Goal: Answer question/provide support

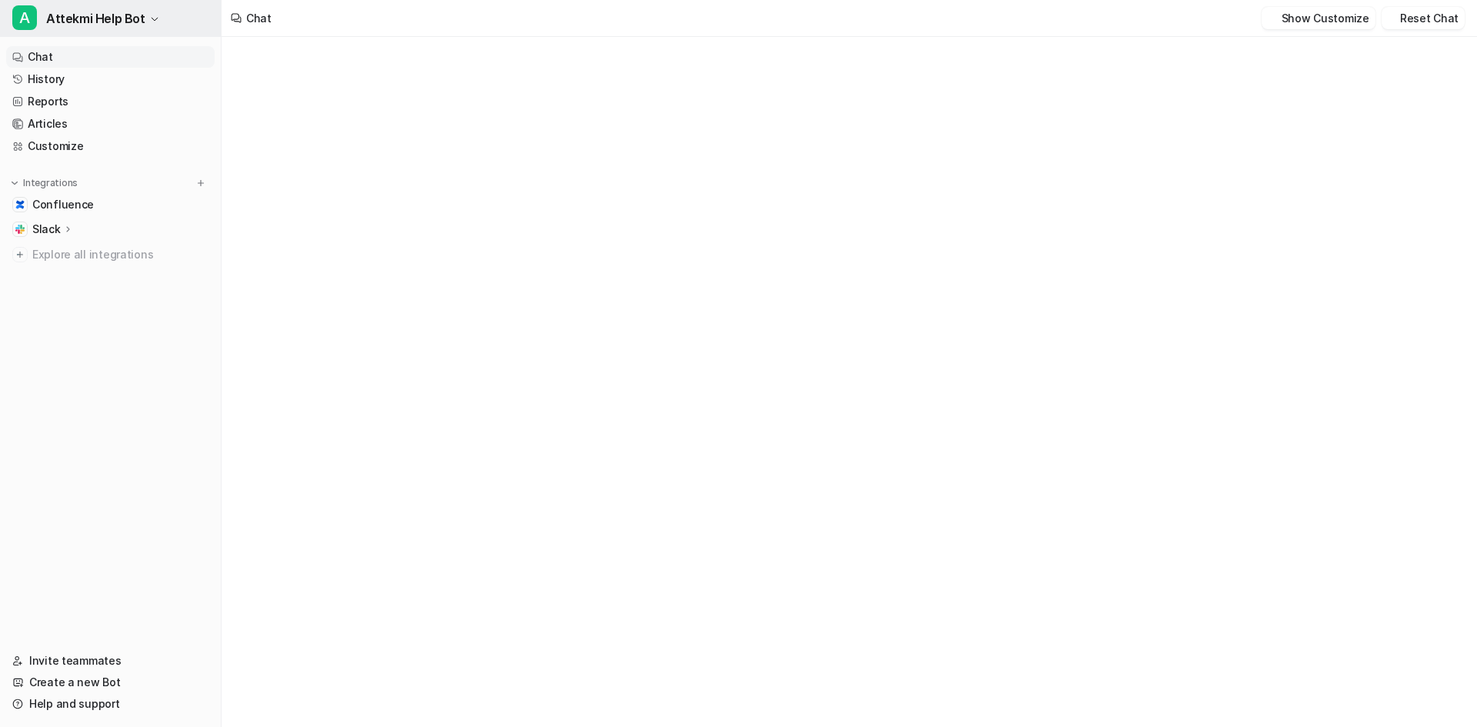
type textarea "**********"
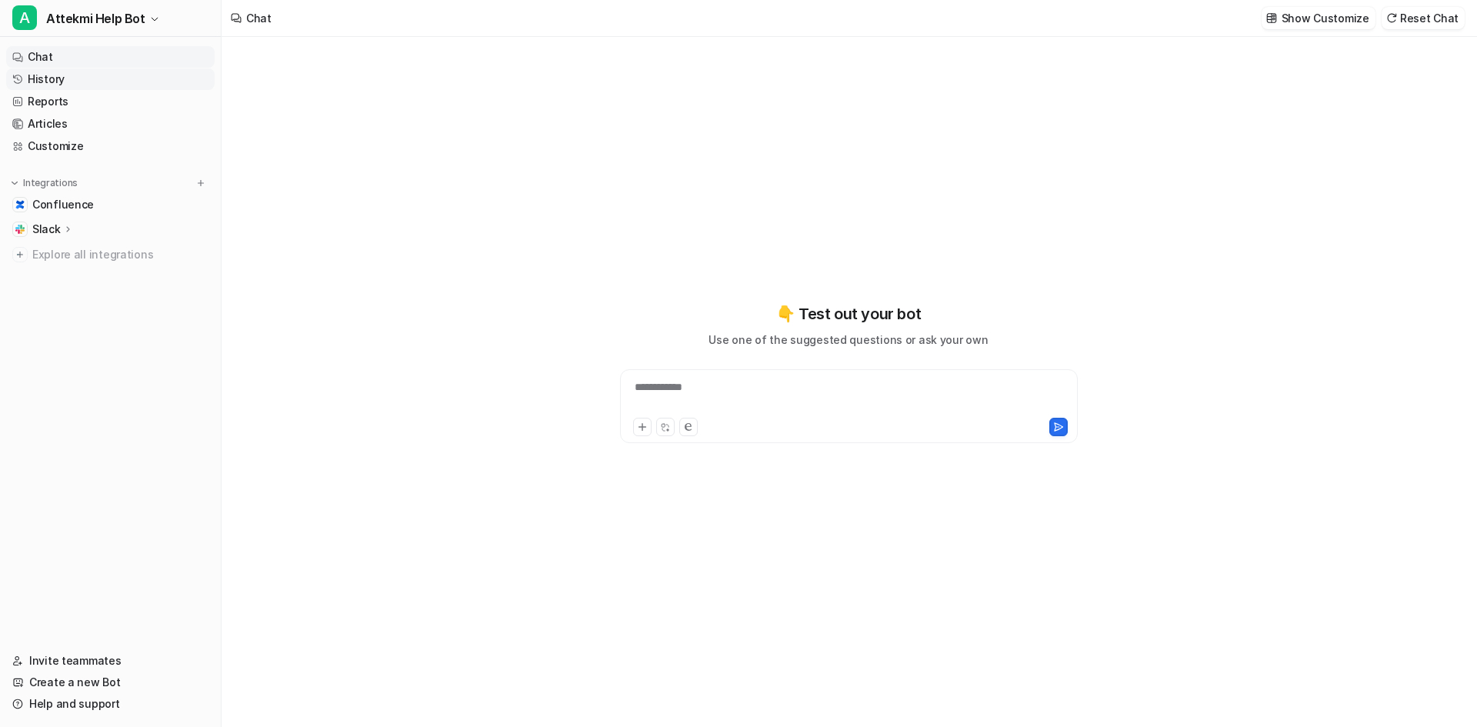
click at [56, 86] on link "History" at bounding box center [110, 79] width 208 height 22
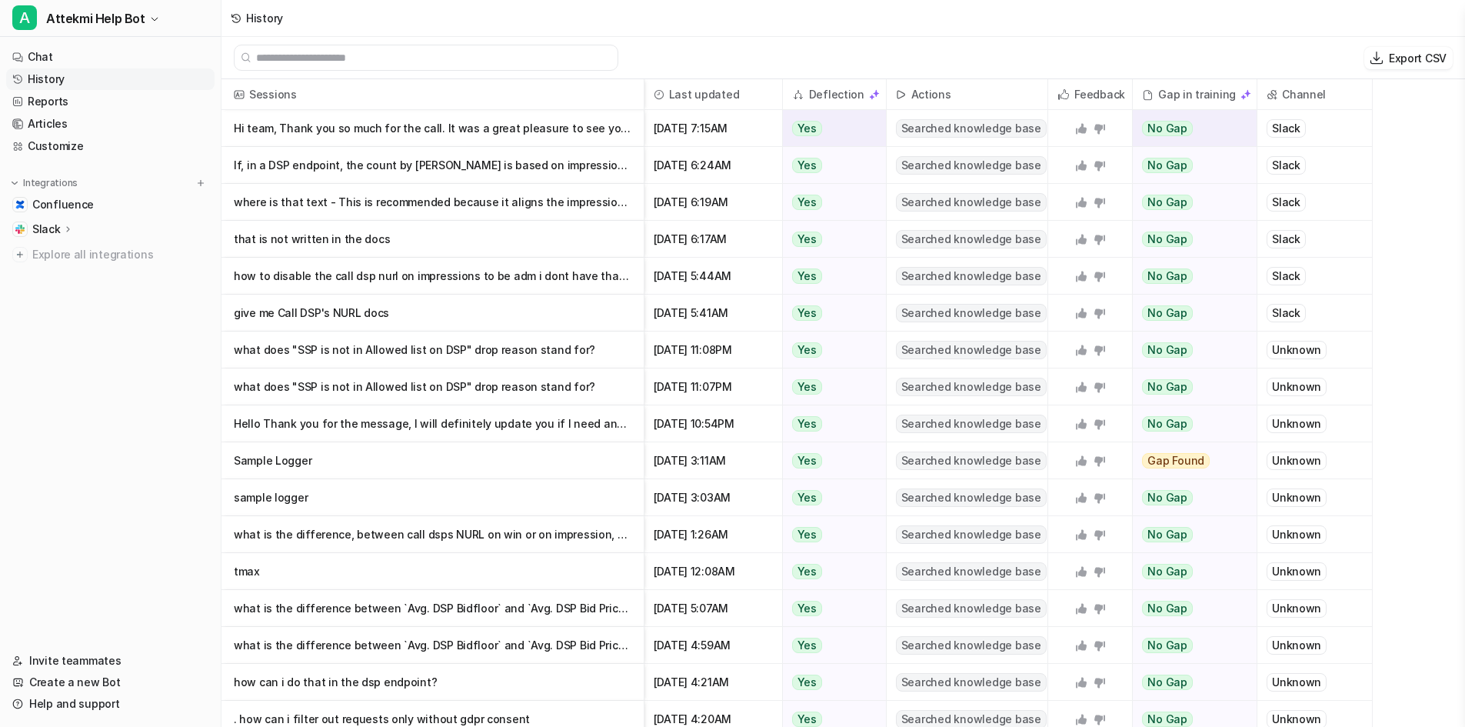
click at [1282, 141] on span "Slack" at bounding box center [1315, 128] width 102 height 36
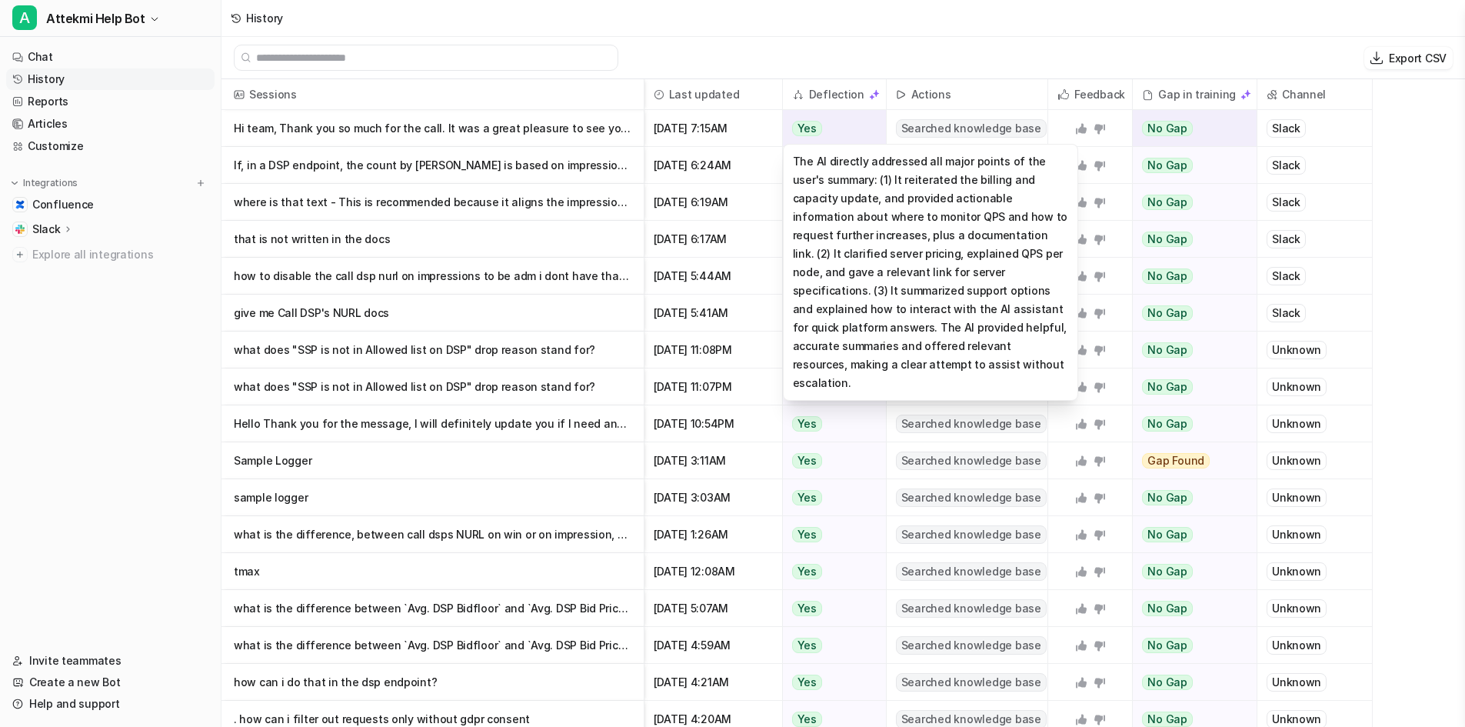
click at [825, 121] on div "Yes" at bounding box center [830, 128] width 95 height 37
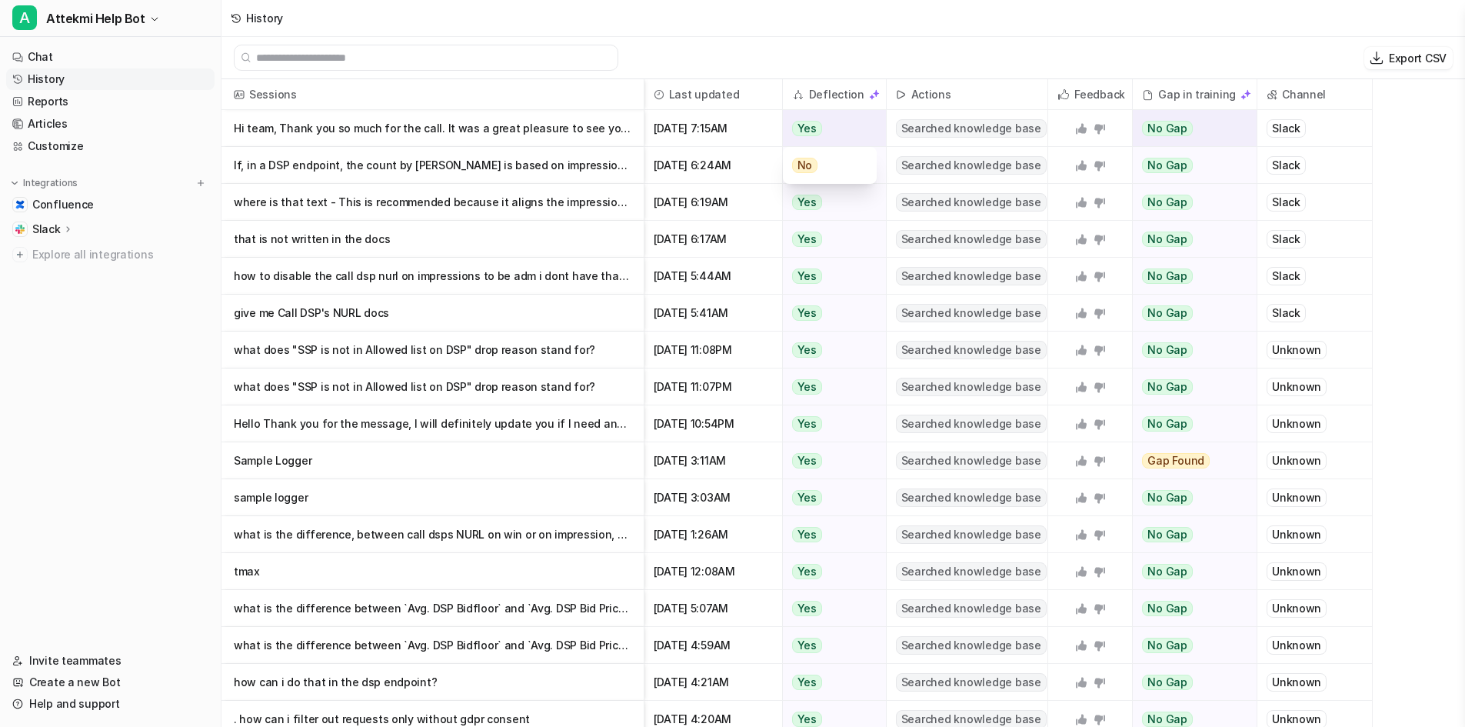
click at [946, 131] on span "Searched knowledge base" at bounding box center [971, 128] width 151 height 18
click at [935, 131] on span "Searched knowledge base" at bounding box center [971, 128] width 151 height 18
click at [638, 126] on div "Hi team, Thank you so much for the call. It was a great pleasure to see you toda" at bounding box center [432, 128] width 423 height 37
click at [536, 126] on p "Hi team, Thank you so much for the call. It was a great pleasure to see you toda" at bounding box center [433, 128] width 398 height 37
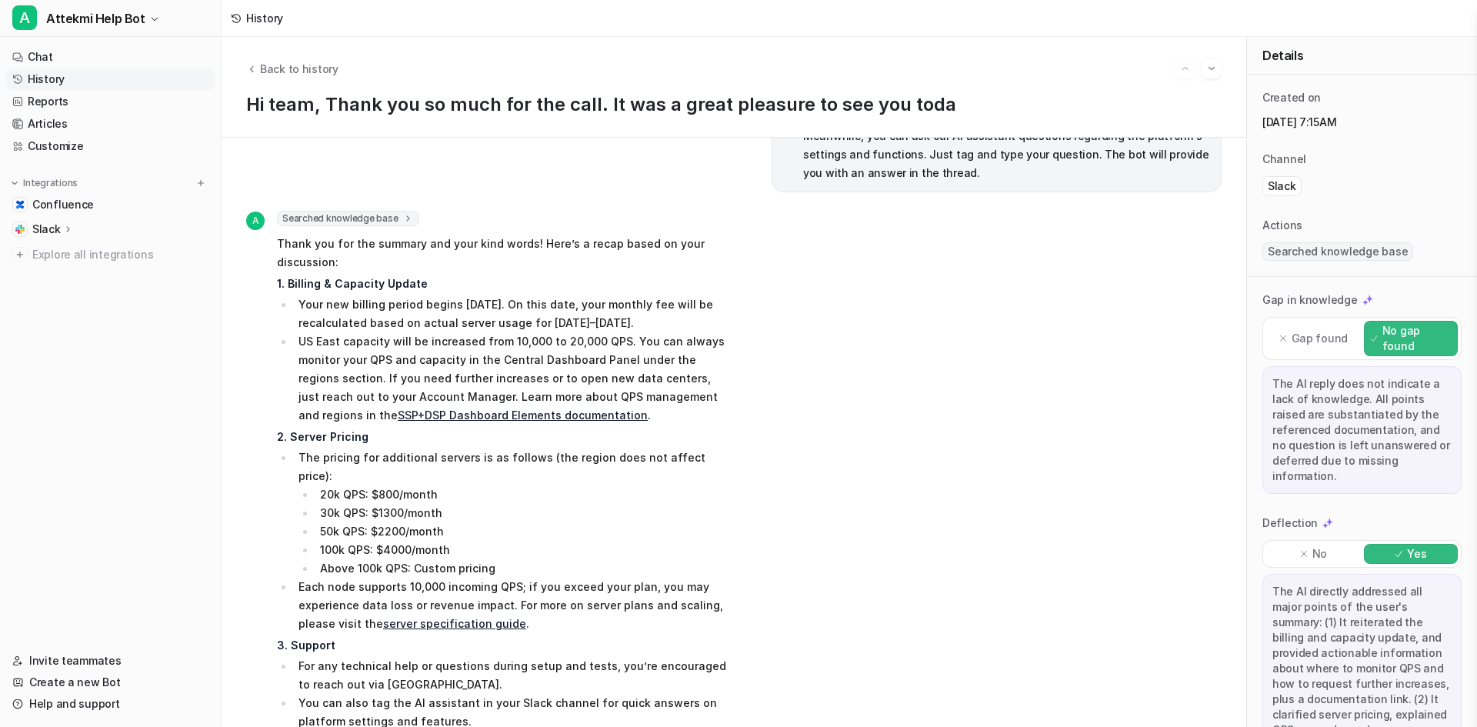
scroll to position [386, 0]
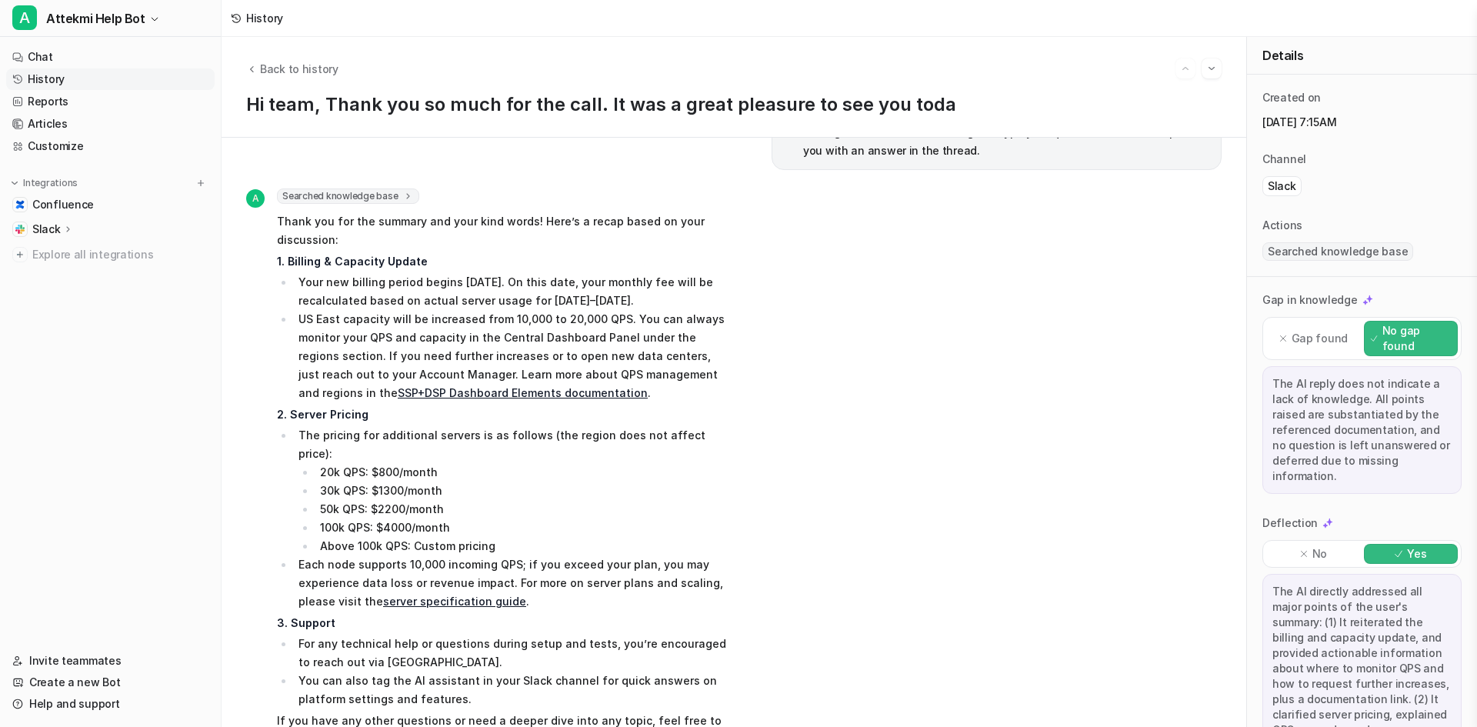
click at [368, 188] on span "Searched knowledge base" at bounding box center [348, 195] width 142 height 15
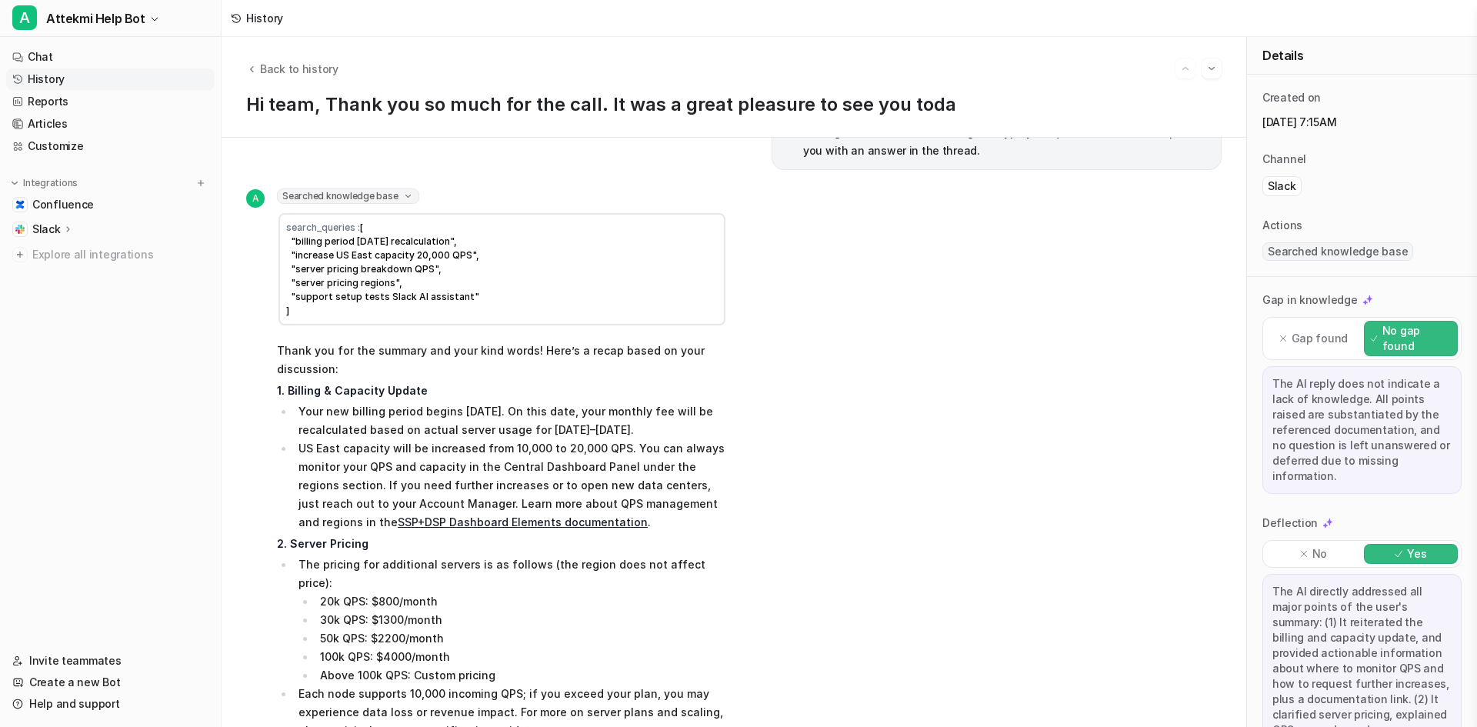
click at [385, 188] on span "Searched knowledge base" at bounding box center [348, 195] width 142 height 15
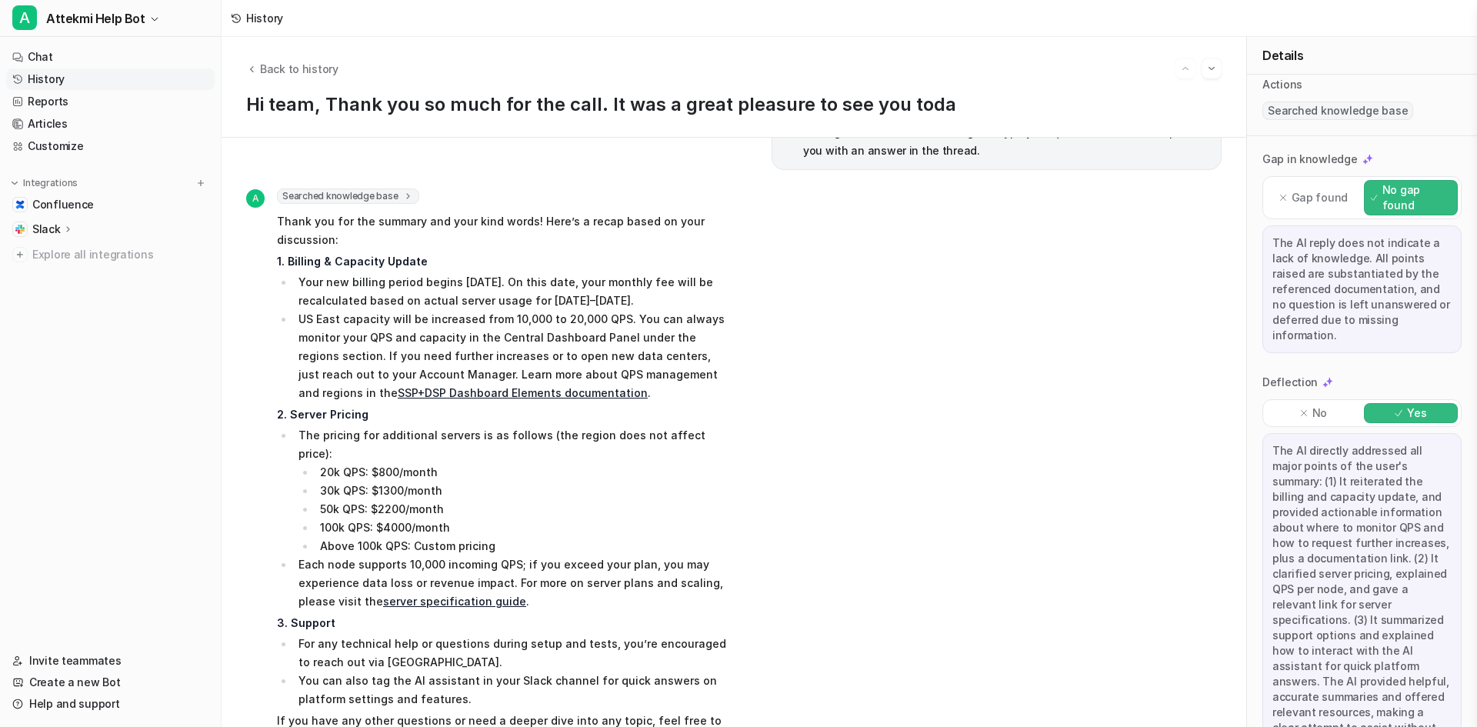
scroll to position [191, 0]
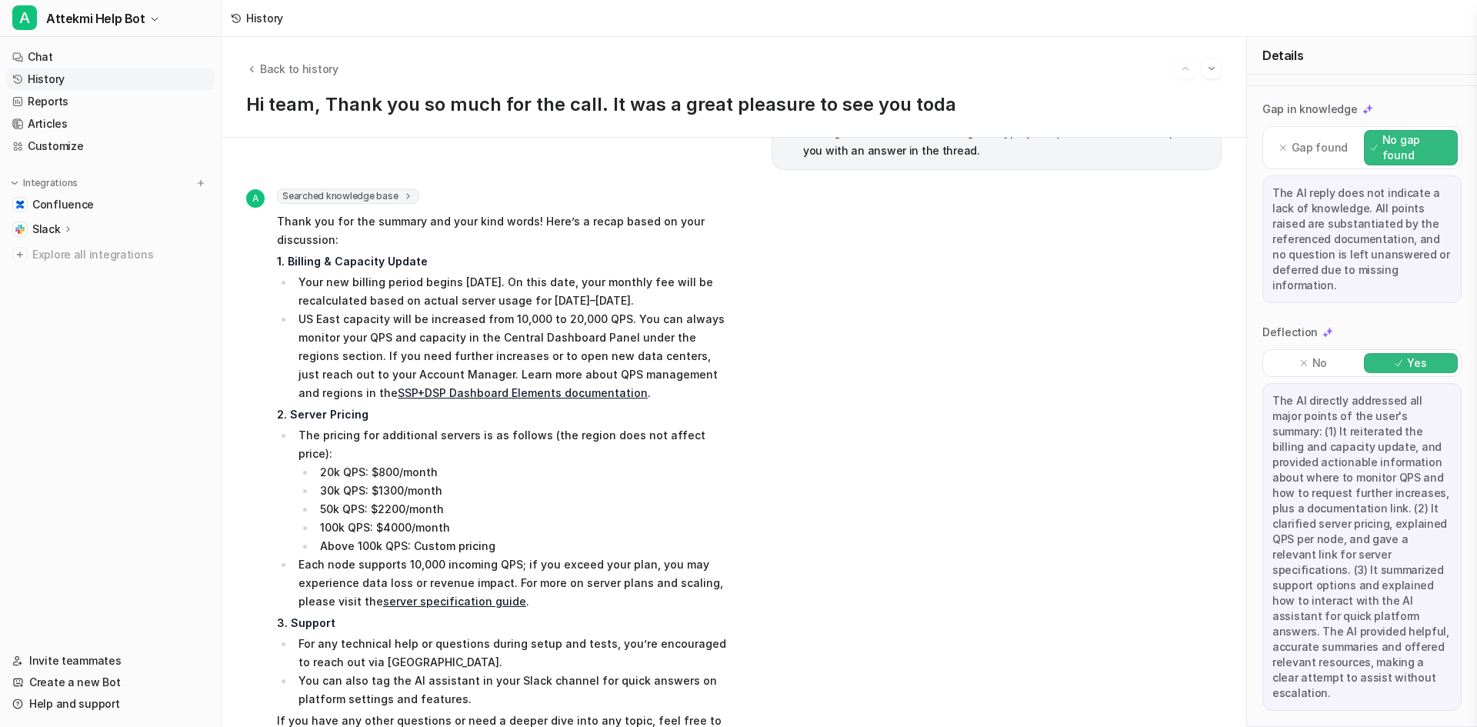
click at [551, 634] on li "For any technical help or questions during setup and tests, you’re encouraged t…" at bounding box center [510, 652] width 433 height 37
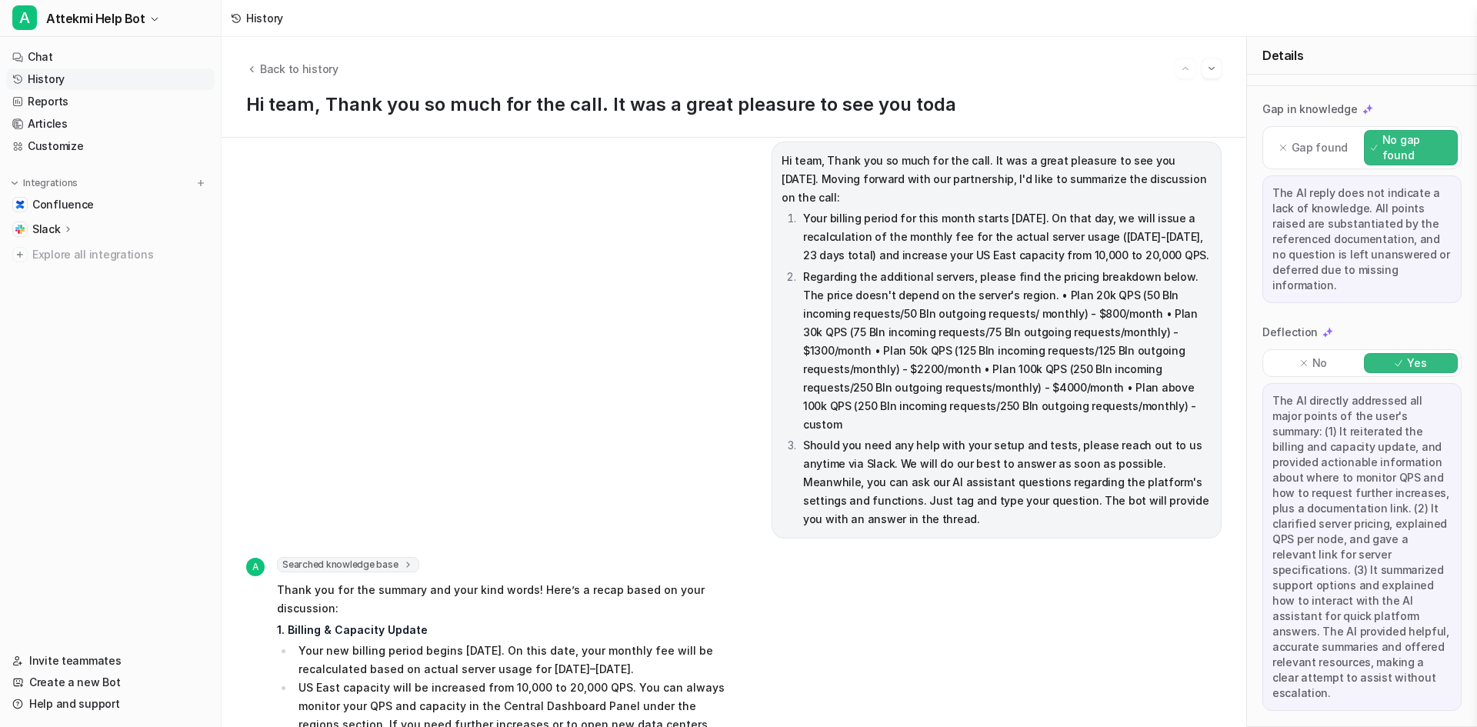
scroll to position [0, 0]
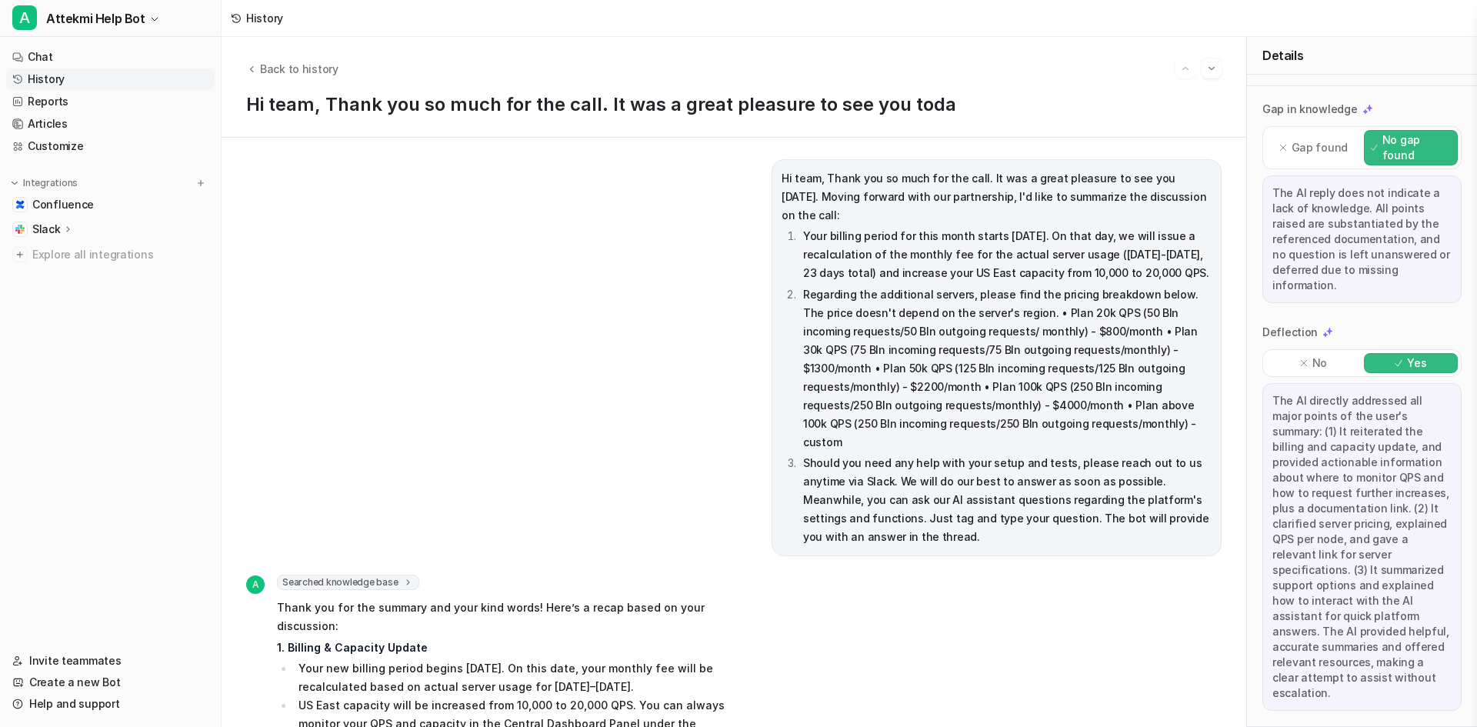
click at [38, 88] on link "History" at bounding box center [110, 79] width 208 height 22
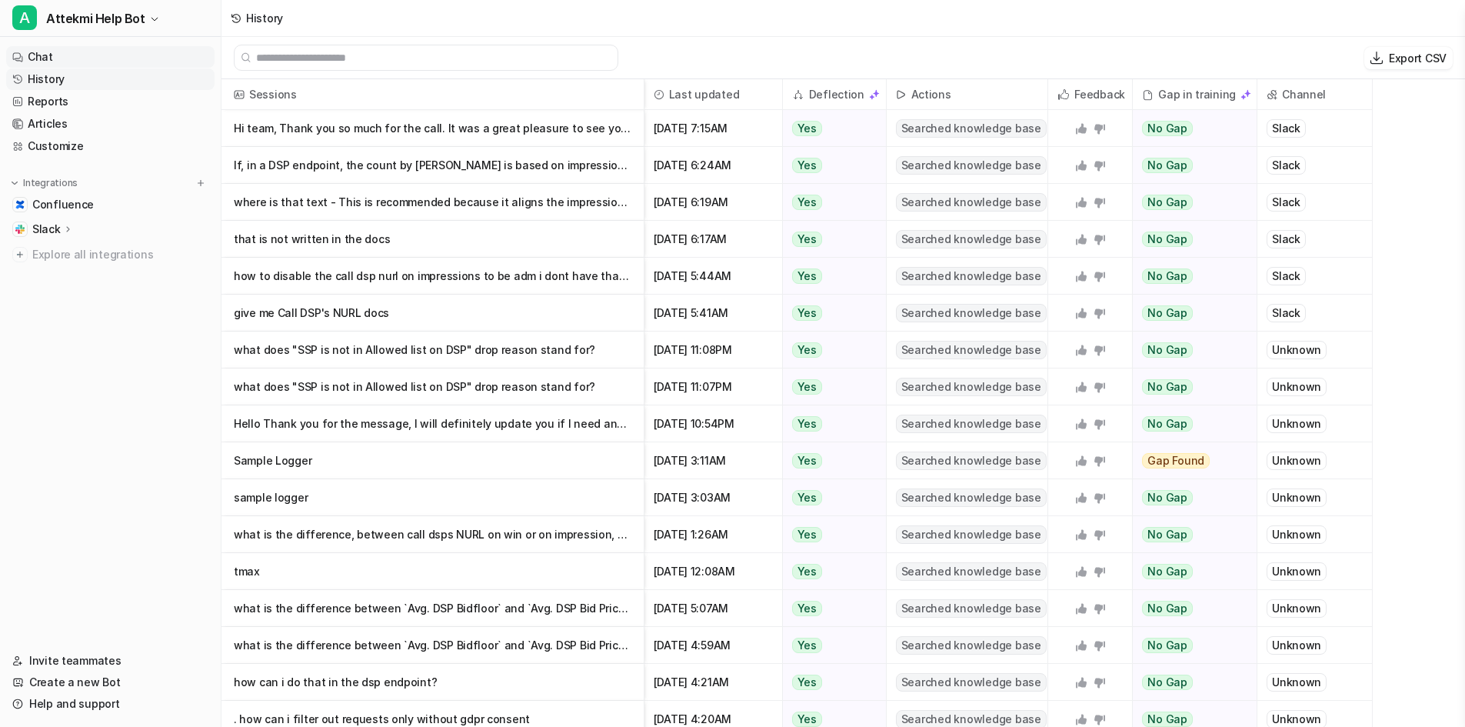
click at [40, 63] on link "Chat" at bounding box center [110, 57] width 208 height 22
